Goal: Check status: Check status

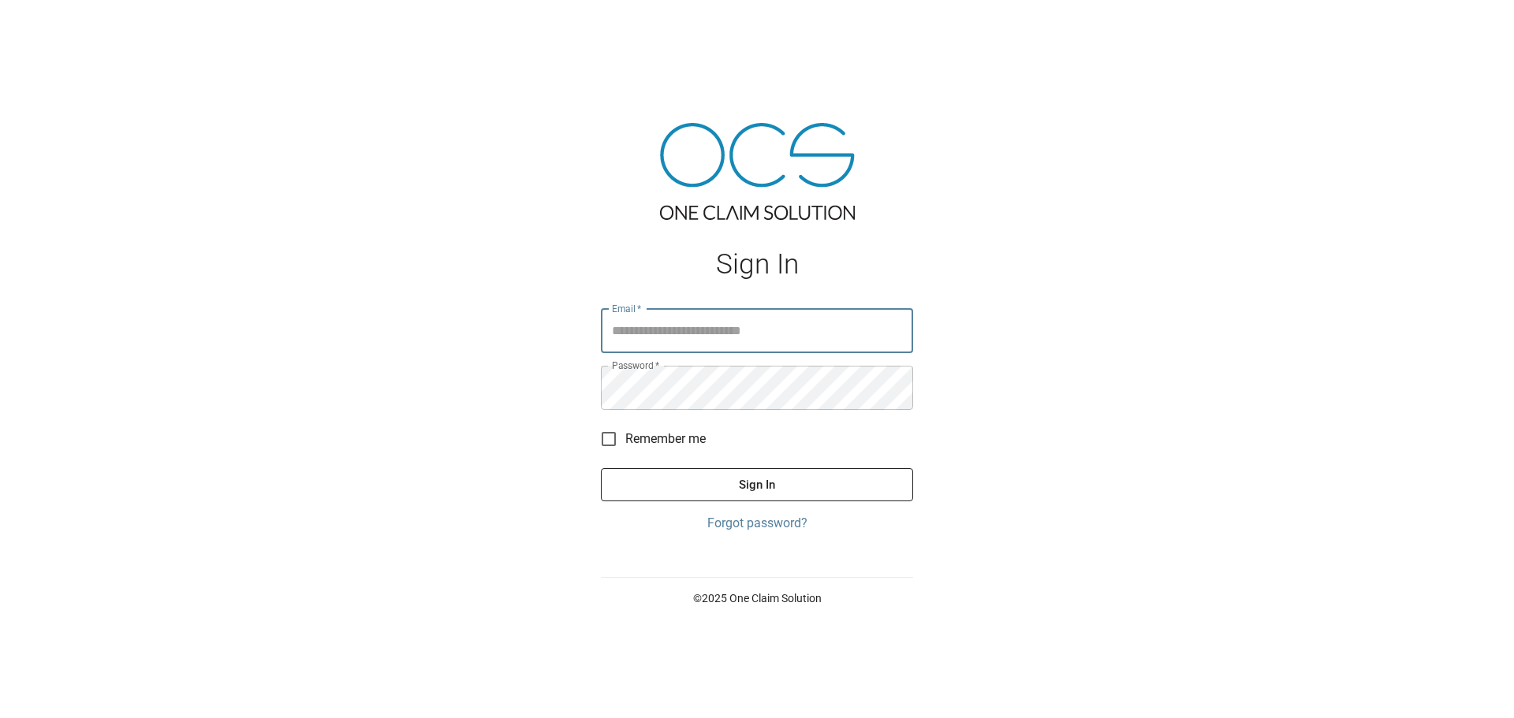
type input "**********"
click at [773, 492] on button "Sign In" at bounding box center [757, 484] width 312 height 33
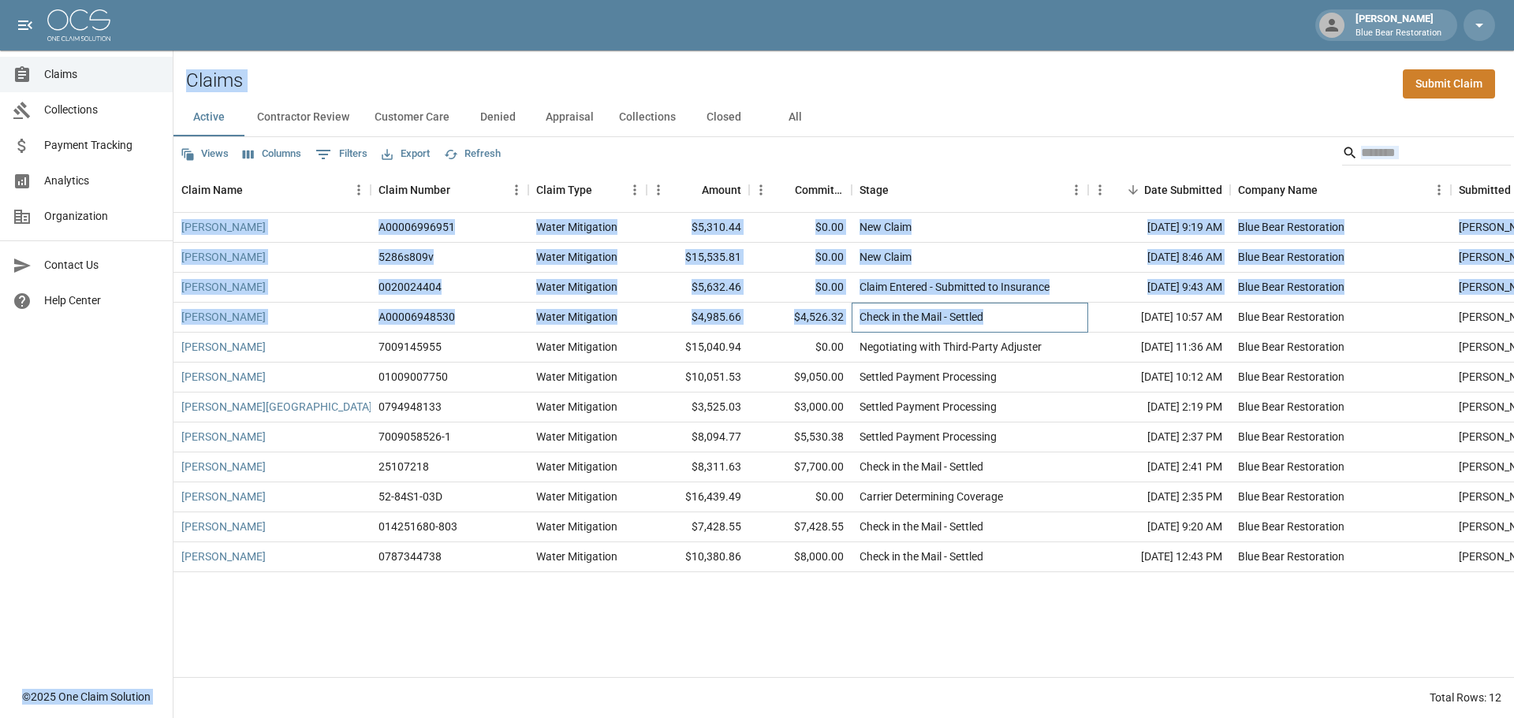
drag, startPoint x: 1008, startPoint y: 320, endPoint x: 156, endPoint y: 319, distance: 852.3
click at [156, 319] on div "[PERSON_NAME] Blue Bear Restoration Claims Collections Payment Tracking Analyti…" at bounding box center [757, 359] width 1514 height 718
click at [300, 319] on div "[PERSON_NAME]" at bounding box center [271, 318] width 197 height 30
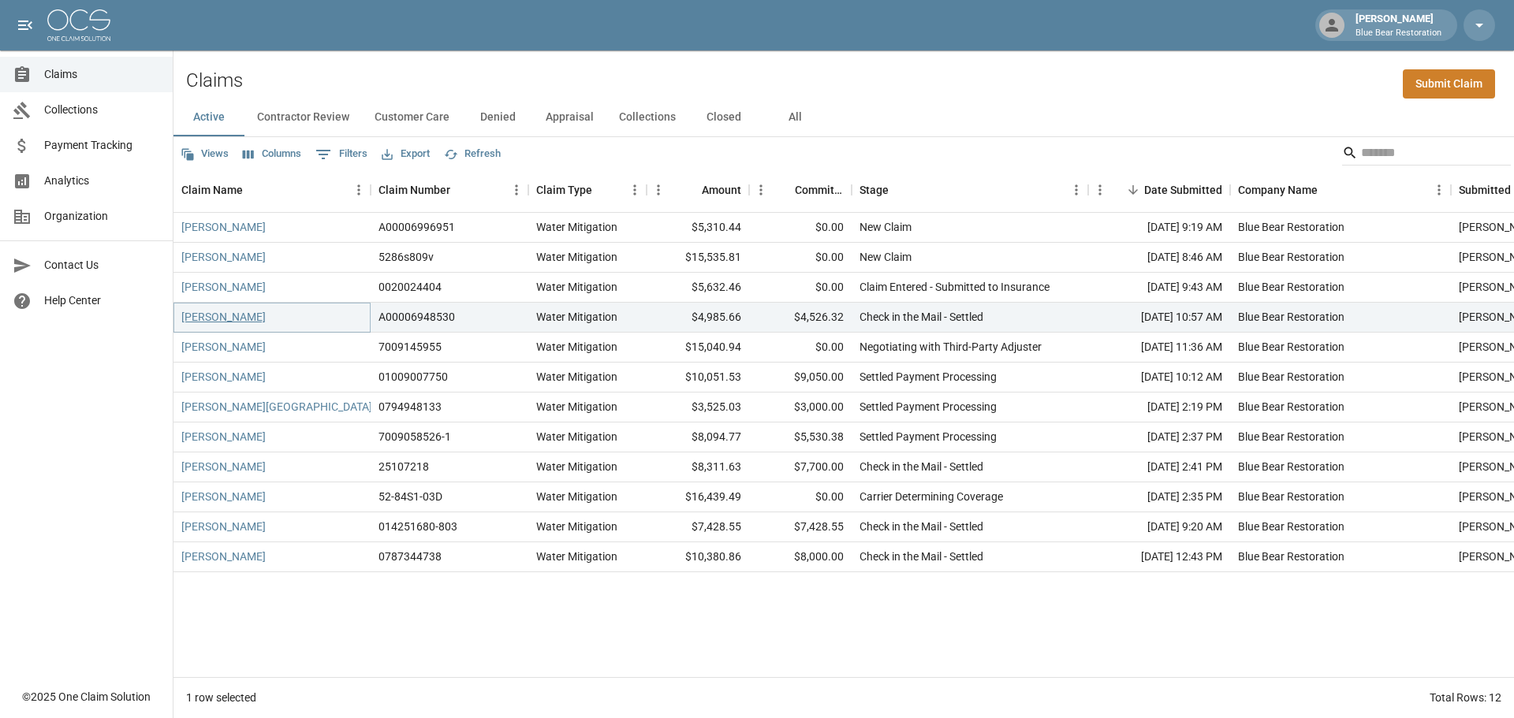
click at [192, 317] on link "[PERSON_NAME]" at bounding box center [223, 317] width 84 height 16
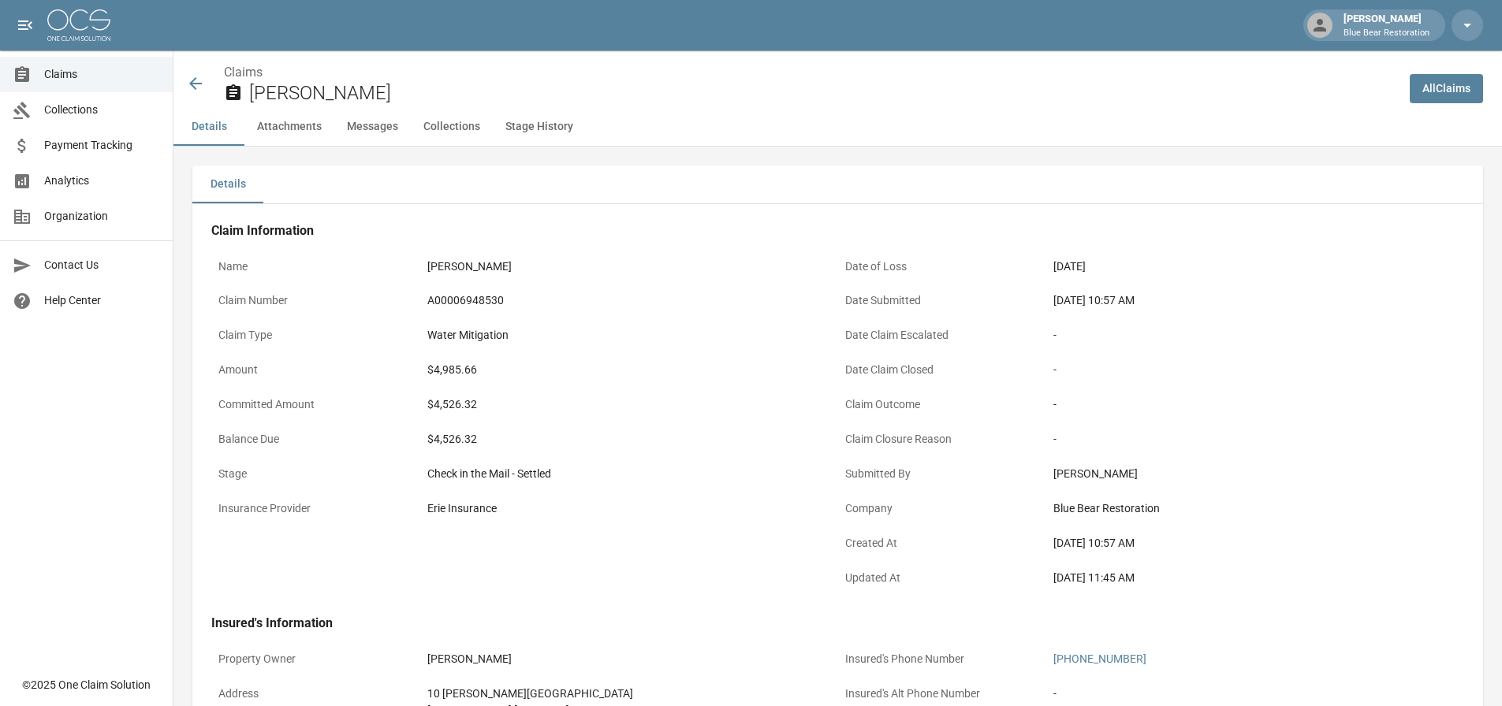
click at [192, 78] on icon at bounding box center [195, 83] width 19 height 19
